Goal: Find specific page/section: Find specific page/section

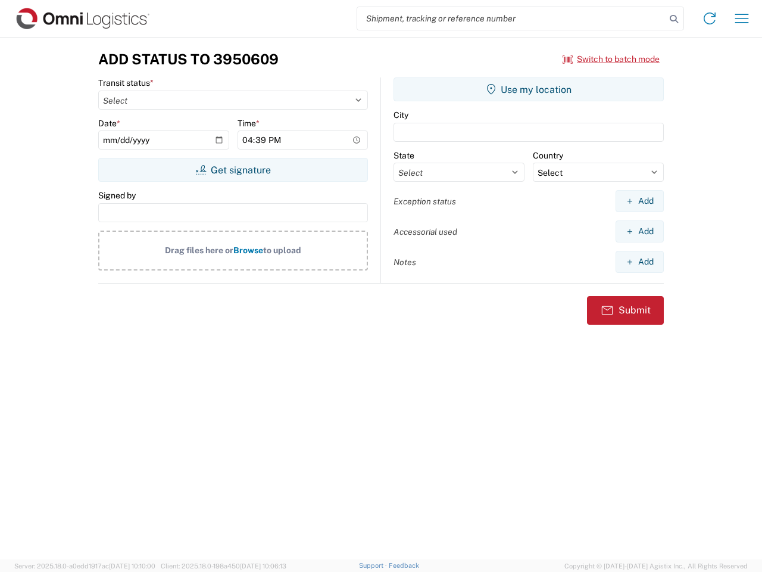
click at [511, 18] on input "search" at bounding box center [511, 18] width 308 height 23
click at [674, 19] on icon at bounding box center [674, 19] width 17 height 17
click at [710, 18] on icon at bounding box center [709, 18] width 19 height 19
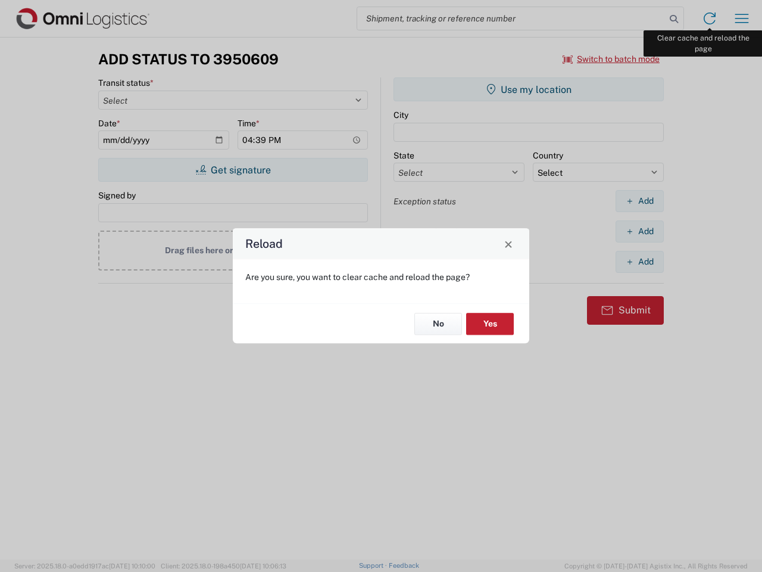
click at [742, 18] on div "Reload Are you sure, you want to clear cache and reload the page? No Yes" at bounding box center [381, 286] width 762 height 572
click at [611, 59] on div "Reload Are you sure, you want to clear cache and reload the page? No Yes" at bounding box center [381, 286] width 762 height 572
click at [233, 170] on div "Reload Are you sure, you want to clear cache and reload the page? No Yes" at bounding box center [381, 286] width 762 height 572
click at [529, 89] on div "Reload Are you sure, you want to clear cache and reload the page? No Yes" at bounding box center [381, 286] width 762 height 572
click at [639, 201] on div "Reload Are you sure, you want to clear cache and reload the page? No Yes" at bounding box center [381, 286] width 762 height 572
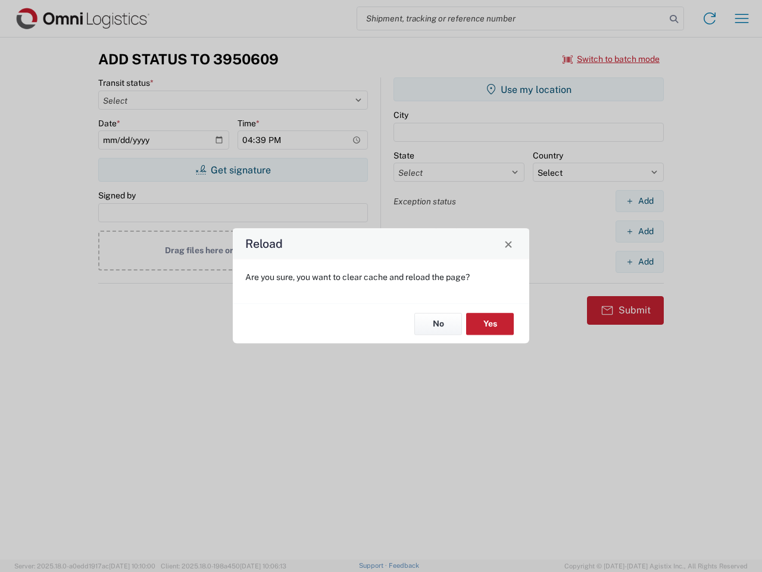
click at [639, 231] on div "Reload Are you sure, you want to clear cache and reload the page? No Yes" at bounding box center [381, 286] width 762 height 572
click at [639, 261] on div "Reload Are you sure, you want to clear cache and reload the page? No Yes" at bounding box center [381, 286] width 762 height 572
